Goal: Information Seeking & Learning: Learn about a topic

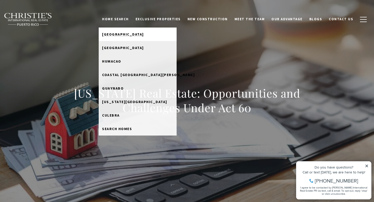
click at [130, 33] on span "[GEOGRAPHIC_DATA]" at bounding box center [123, 34] width 42 height 5
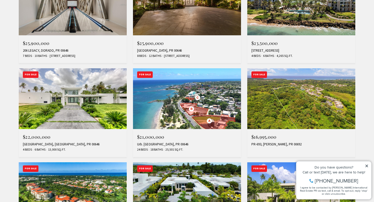
scroll to position [353, 0]
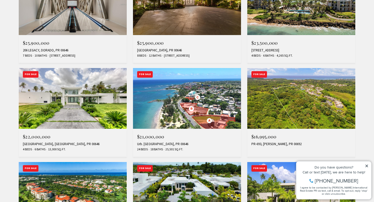
click at [79, 110] on img at bounding box center [73, 98] width 108 height 61
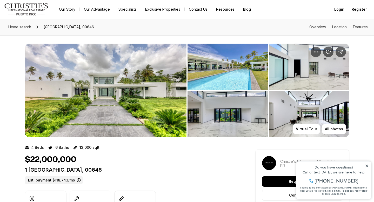
drag, startPoint x: 366, startPoint y: 165, endPoint x: 651, endPoint y: 317, distance: 323.2
click at [366, 165] on icon at bounding box center [367, 166] width 3 height 3
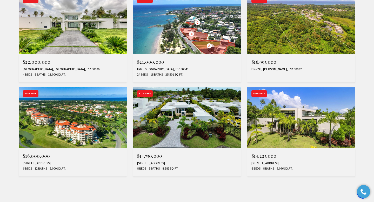
scroll to position [432, 0]
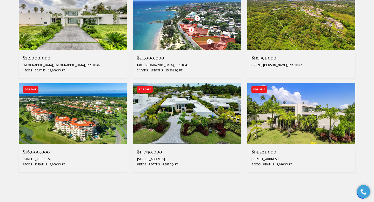
click at [81, 117] on img at bounding box center [73, 113] width 108 height 61
